Goal: Register for event/course

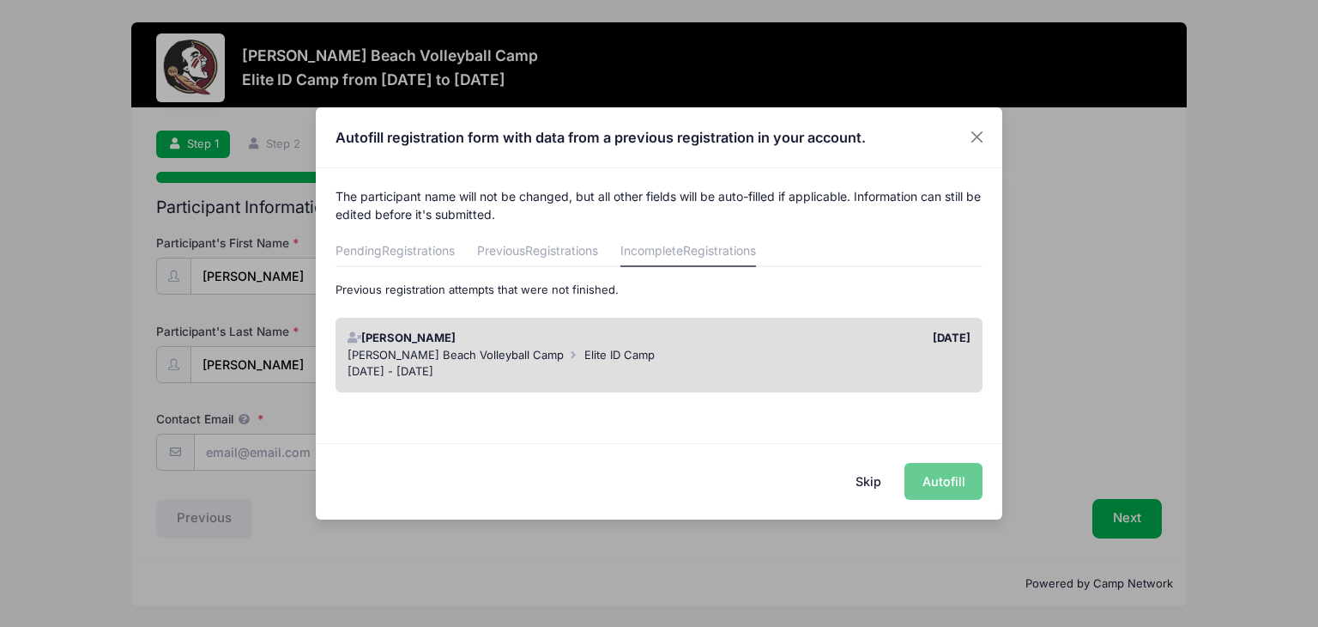
click at [944, 481] on div "Skip Autofill" at bounding box center [659, 481] width 687 height 76
click at [612, 354] on span "Elite ID Camp" at bounding box center [619, 355] width 70 height 14
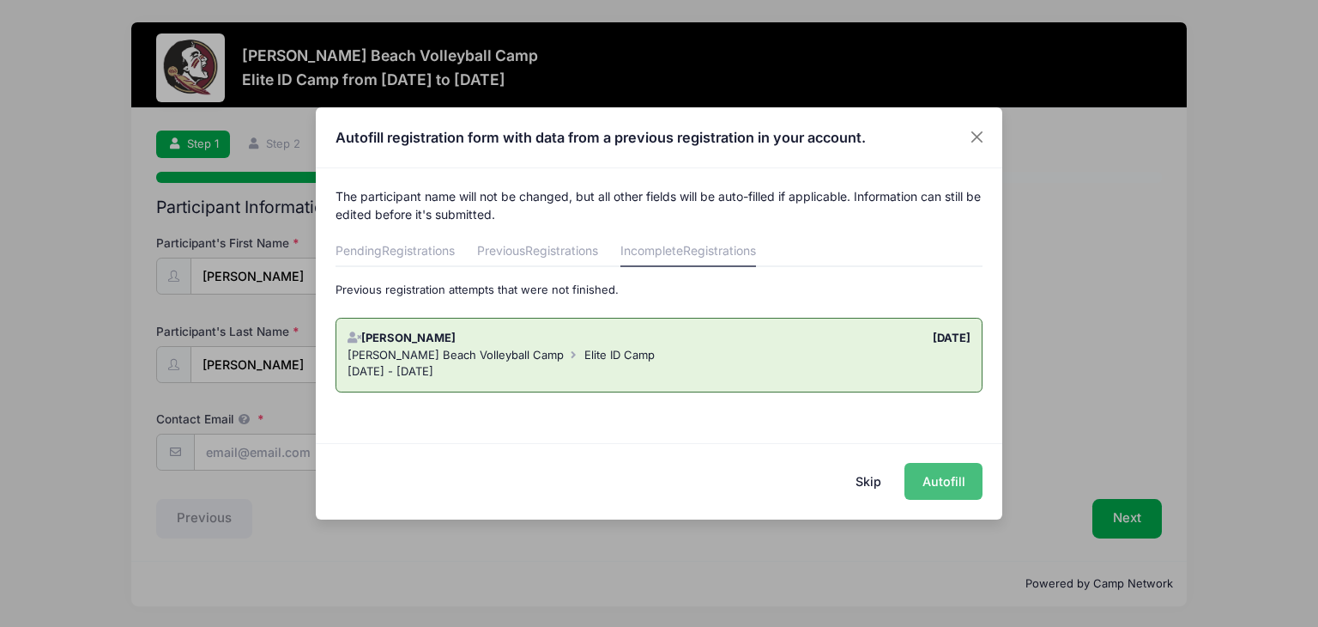
click at [937, 478] on button "Autofill" at bounding box center [944, 481] width 78 height 37
type input "[EMAIL_ADDRESS][DOMAIN_NAME]"
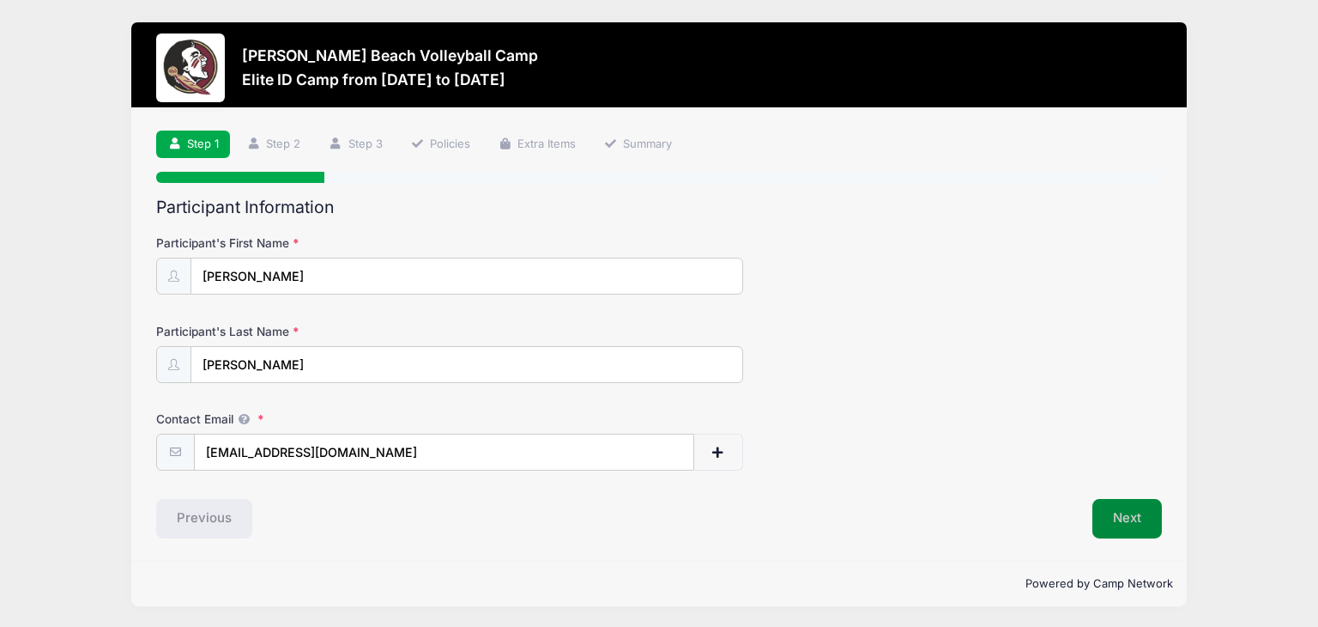
click at [1132, 514] on button "Next" at bounding box center [1128, 518] width 70 height 39
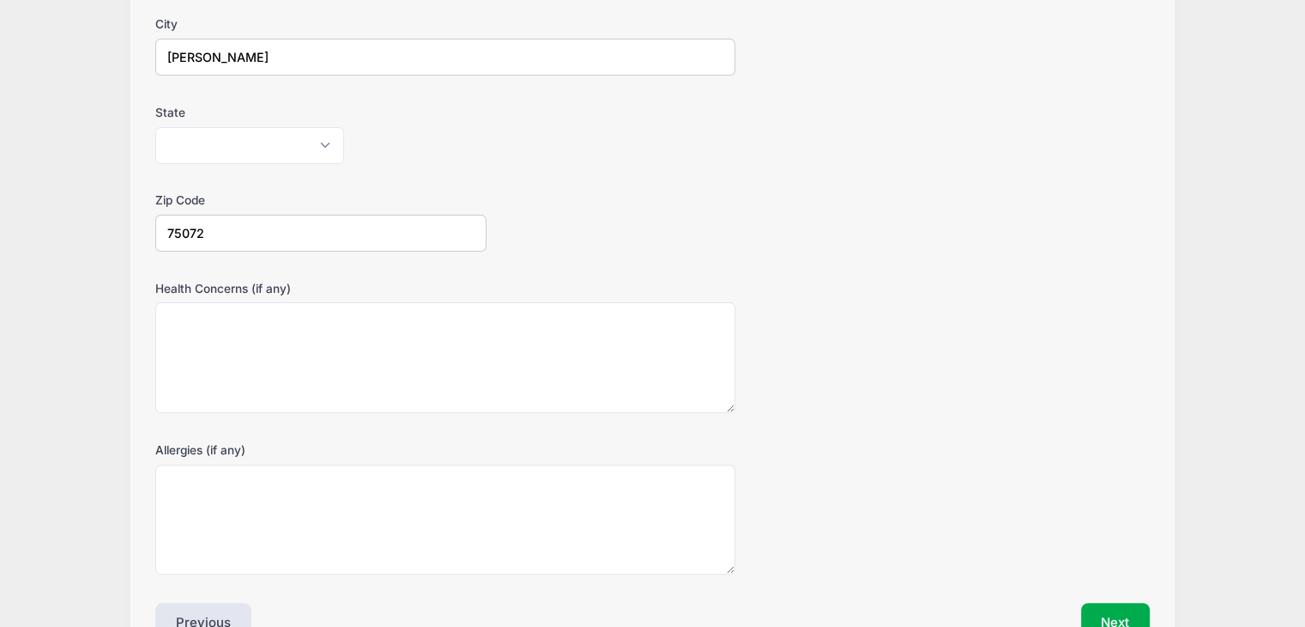
scroll to position [498, 0]
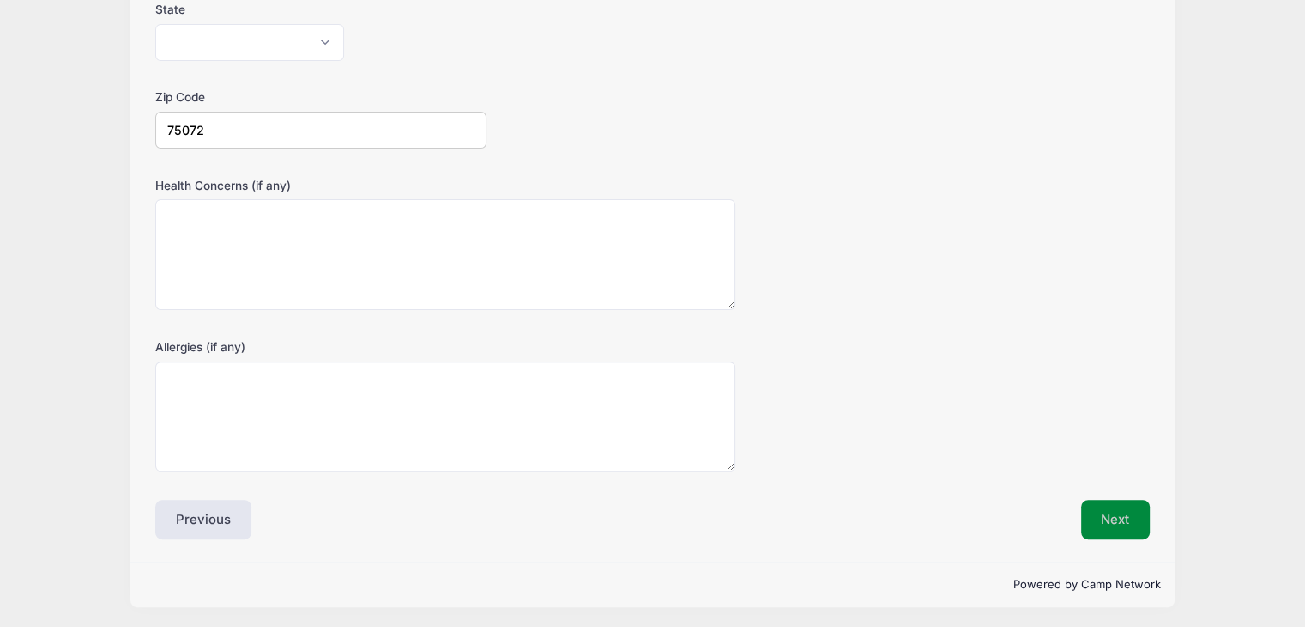
click at [1123, 523] on button "Next" at bounding box center [1116, 518] width 70 height 39
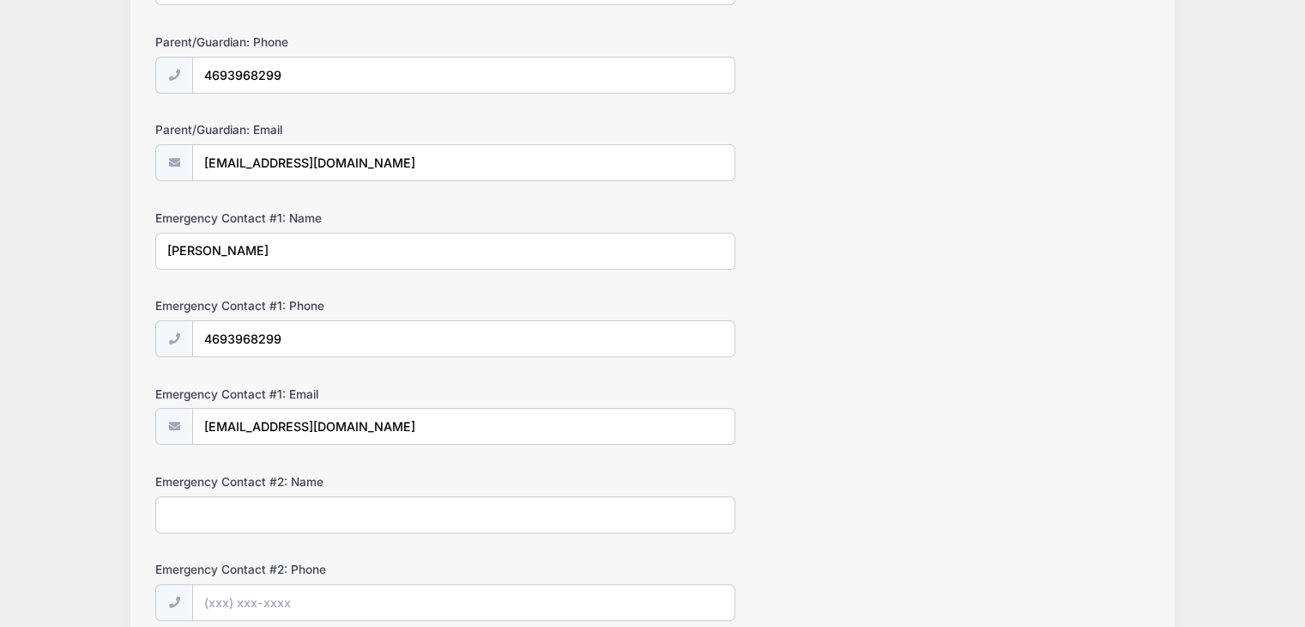
scroll to position [474, 0]
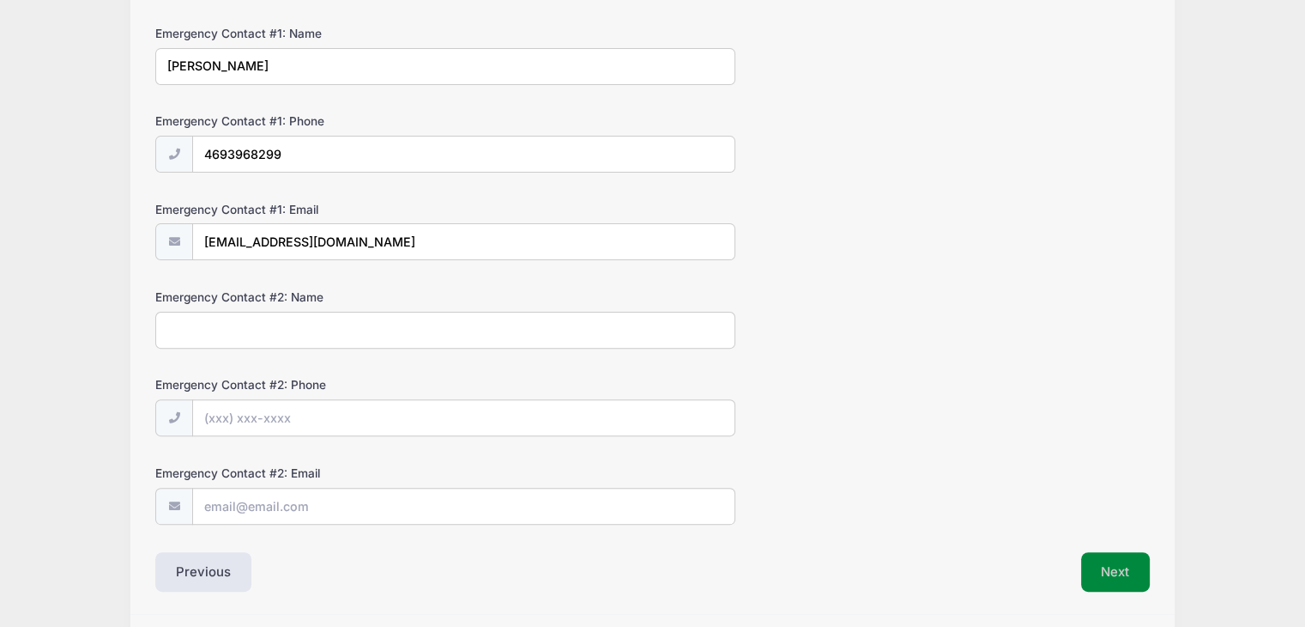
click at [1121, 567] on button "Next" at bounding box center [1116, 571] width 70 height 39
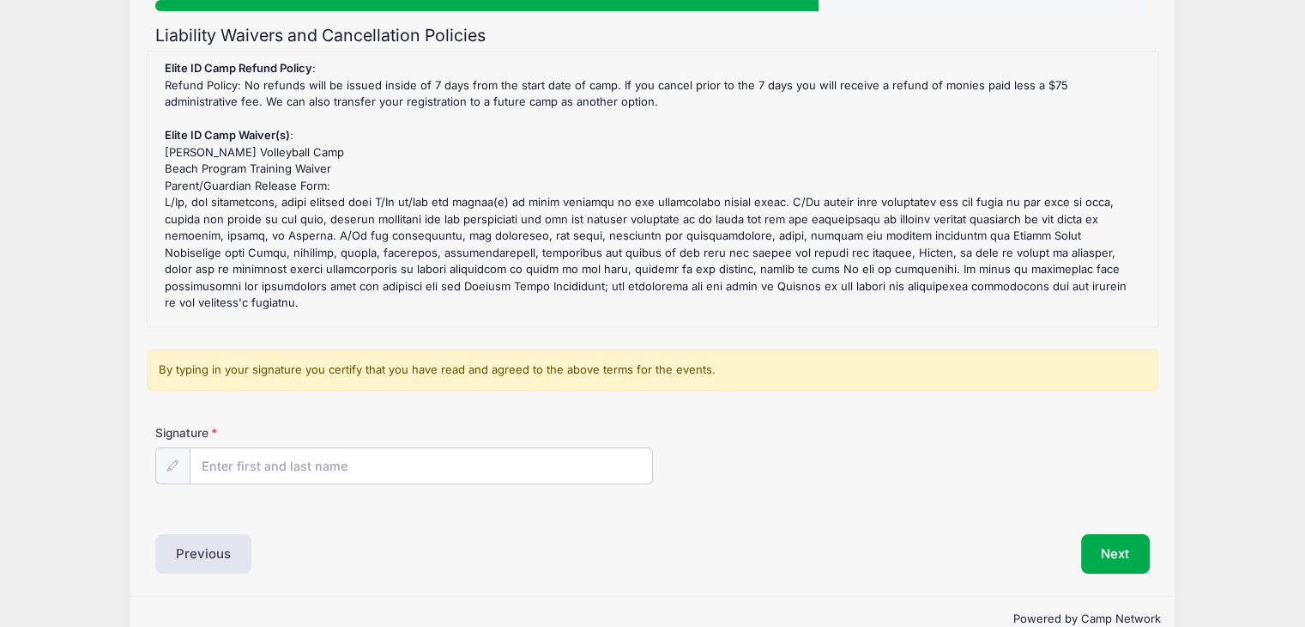
scroll to position [174, 0]
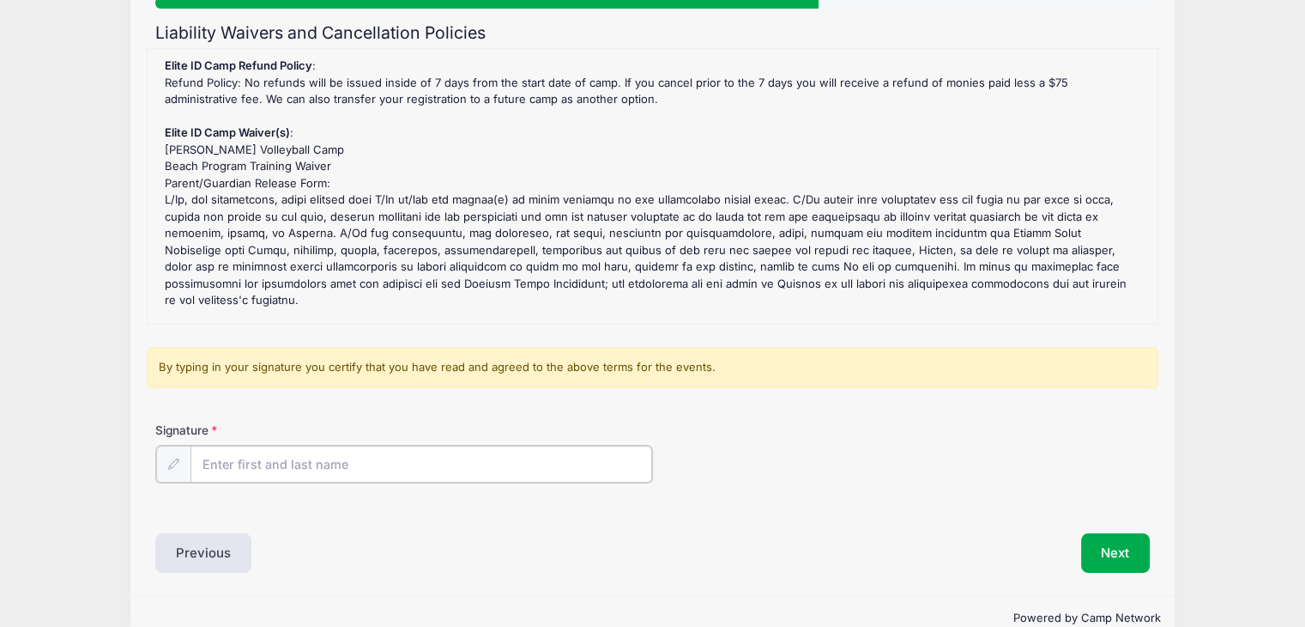
click at [314, 454] on input "Signature" at bounding box center [422, 463] width 462 height 37
type input "[PERSON_NAME]"
click at [1116, 547] on button "Next" at bounding box center [1116, 550] width 70 height 39
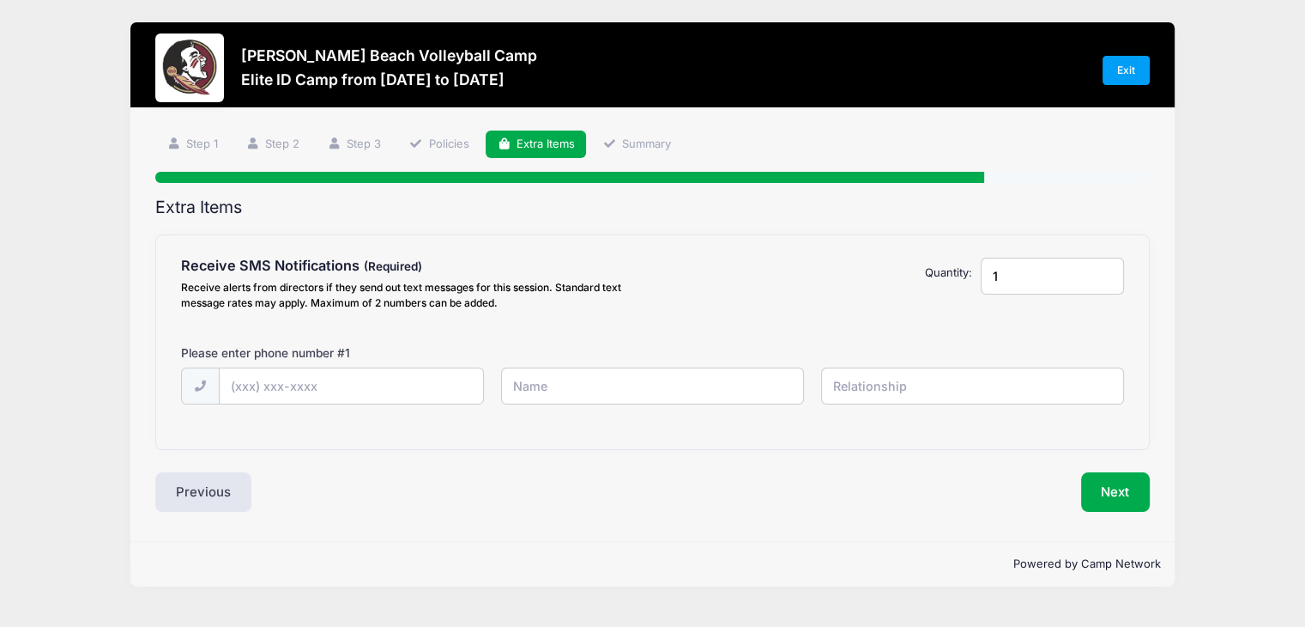
scroll to position [0, 0]
click at [0, 0] on input "text" at bounding box center [0, 0] width 0 height 0
type input "[PHONE_NUMBER]"
type input "d"
type input "[PERSON_NAME]"
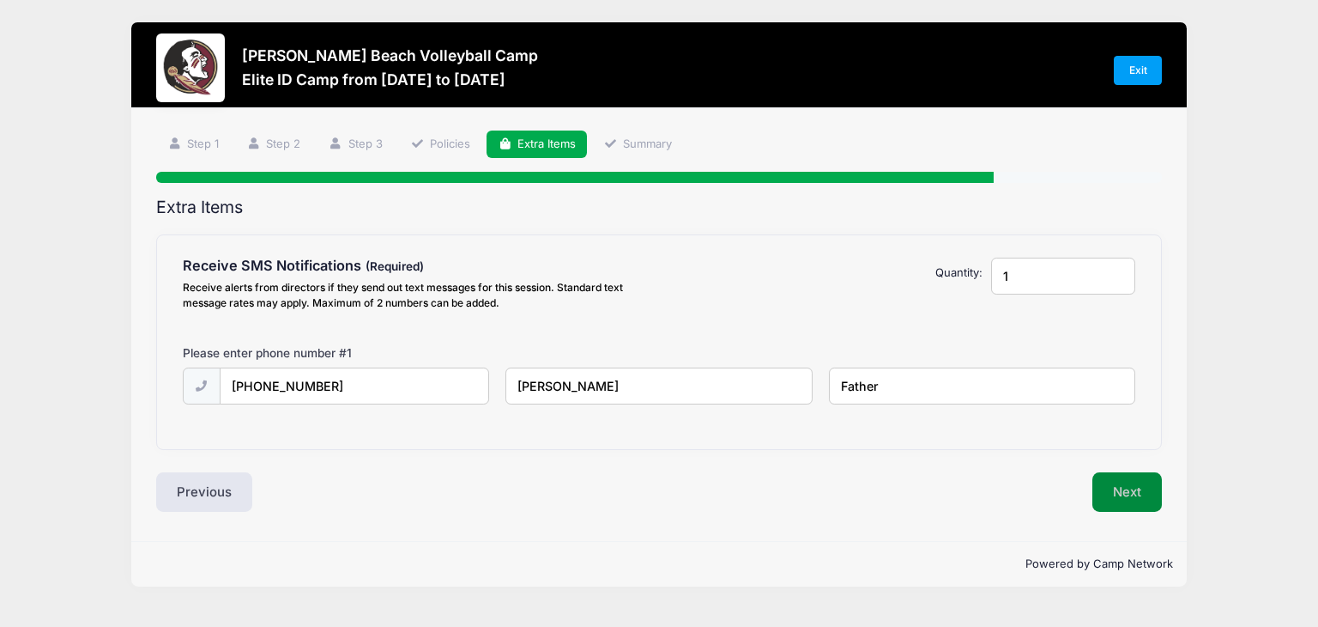
type input "Father"
click at [1129, 487] on button "Next" at bounding box center [1128, 491] width 70 height 39
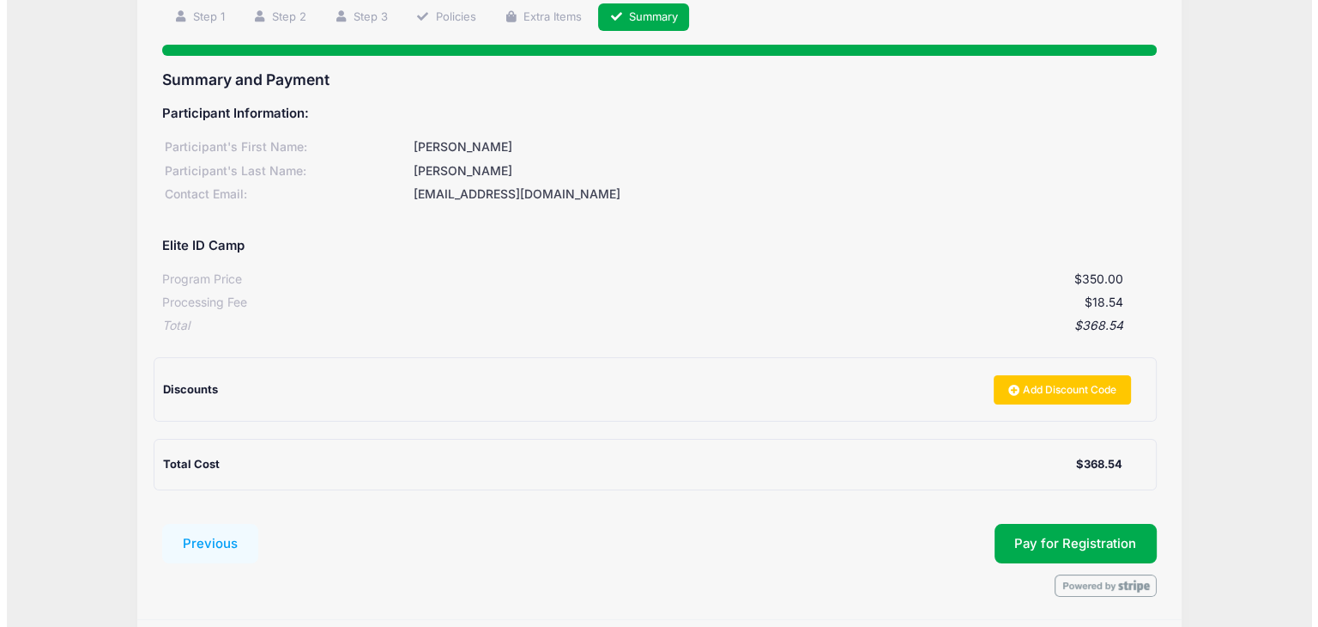
scroll to position [186, 0]
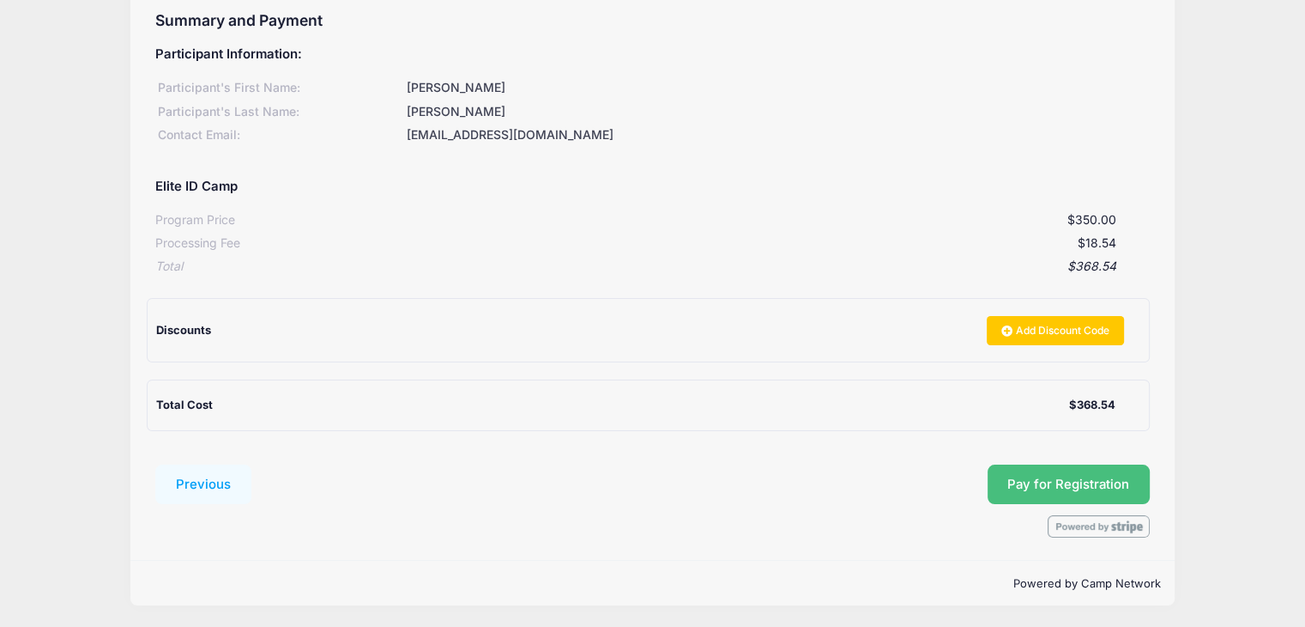
click at [1110, 490] on button "Pay for Registration" at bounding box center [1069, 483] width 163 height 39
